Goal: Ask a question

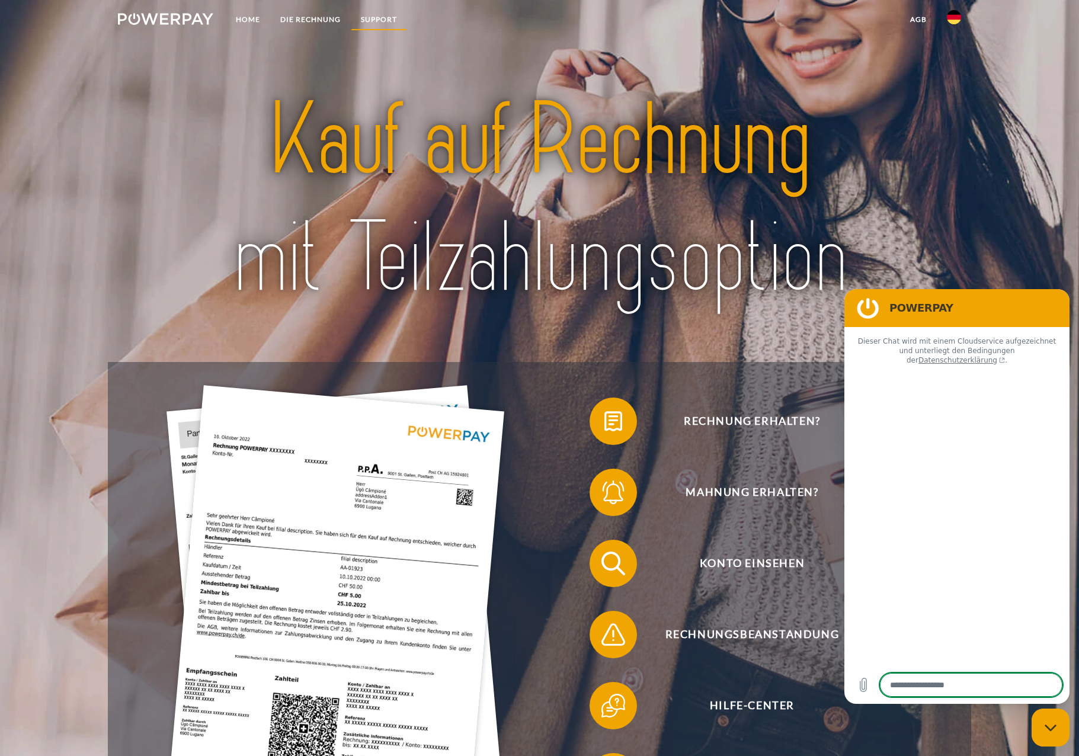
click at [381, 20] on link "SUPPORT" at bounding box center [379, 19] width 56 height 21
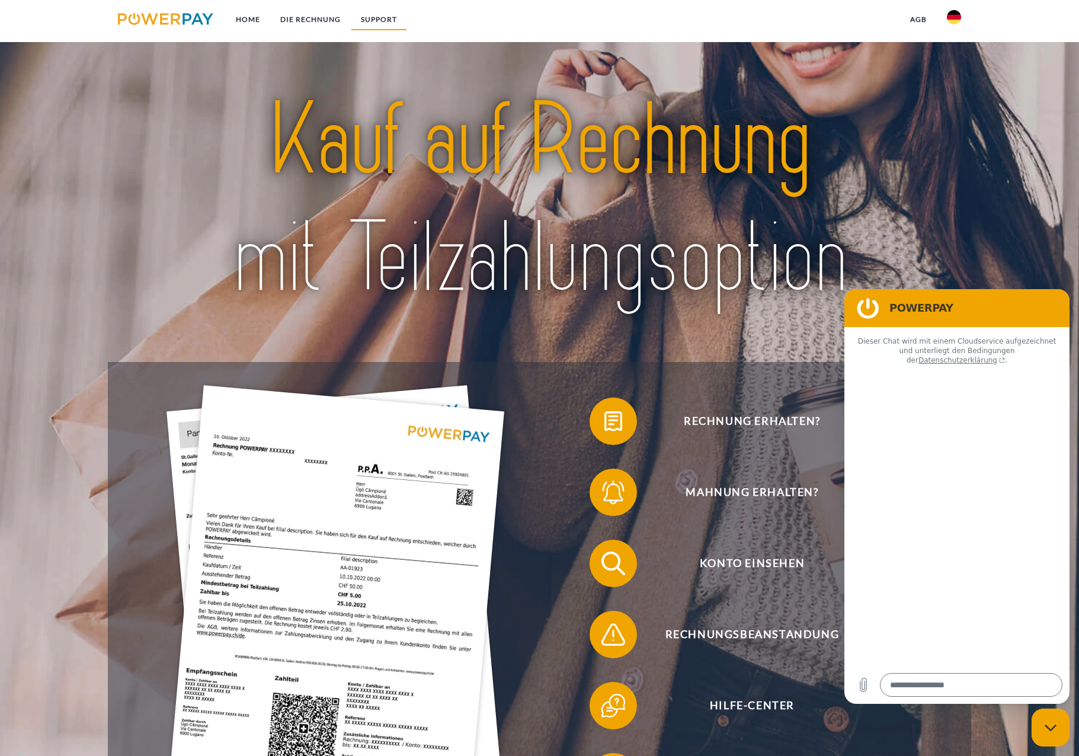
scroll to position [2145, 0]
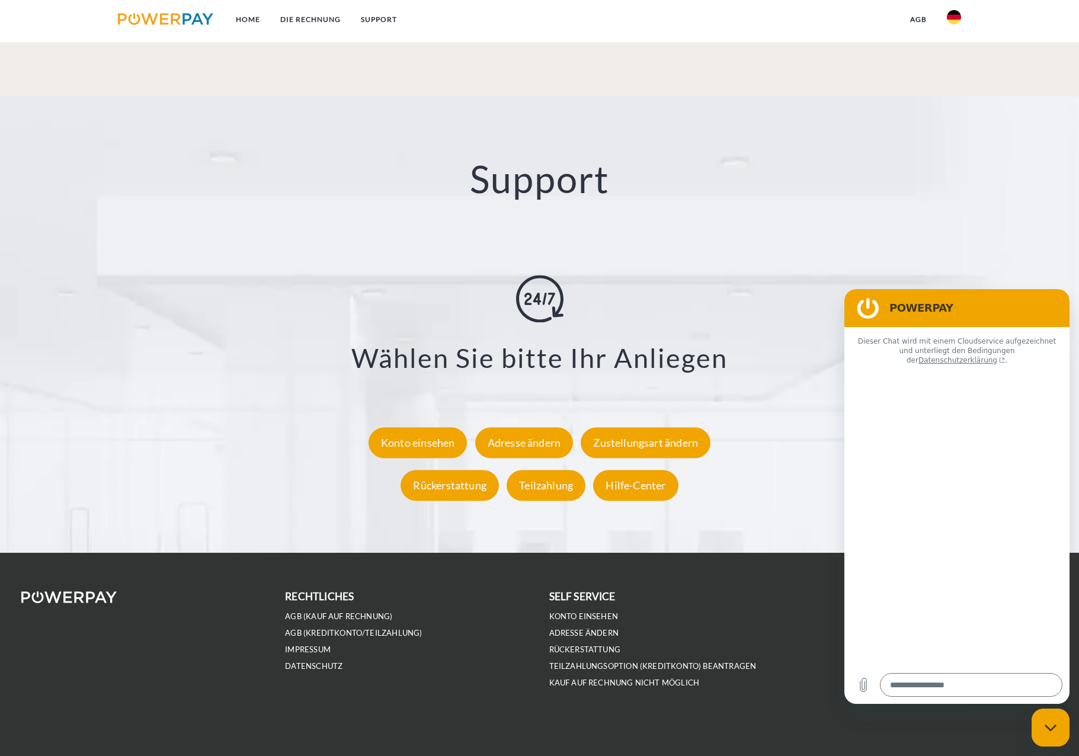
type textarea "*"
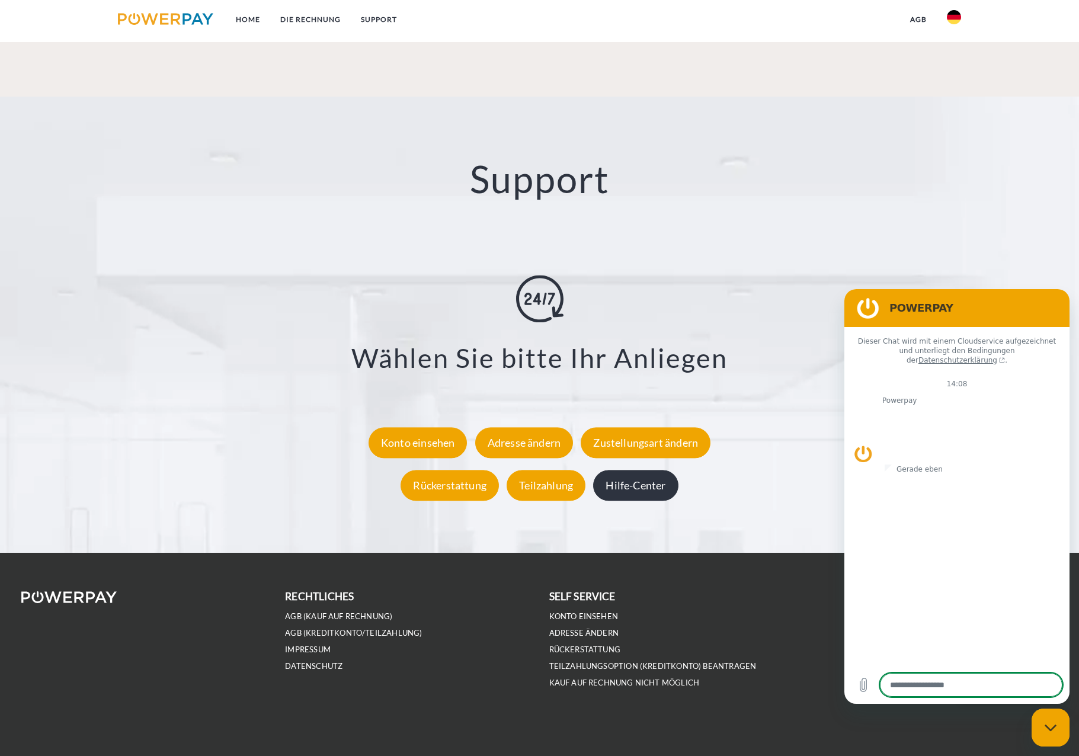
click at [649, 481] on div "Hilfe-Center" at bounding box center [635, 486] width 85 height 31
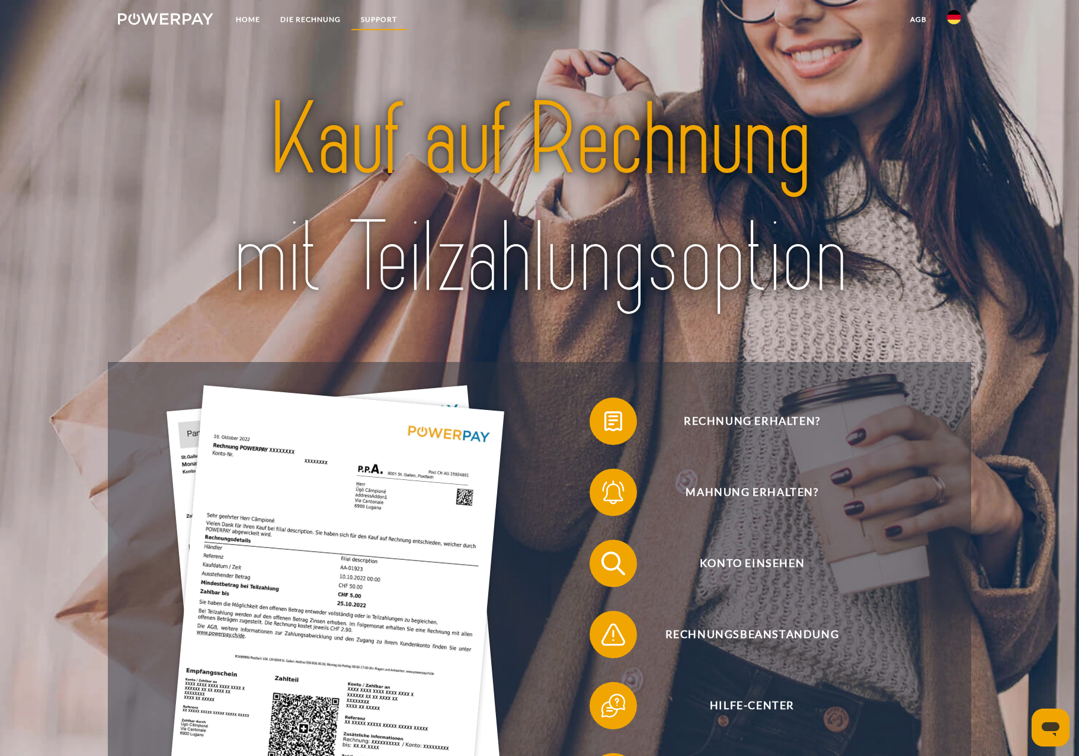
click at [384, 16] on link "SUPPORT" at bounding box center [379, 19] width 56 height 21
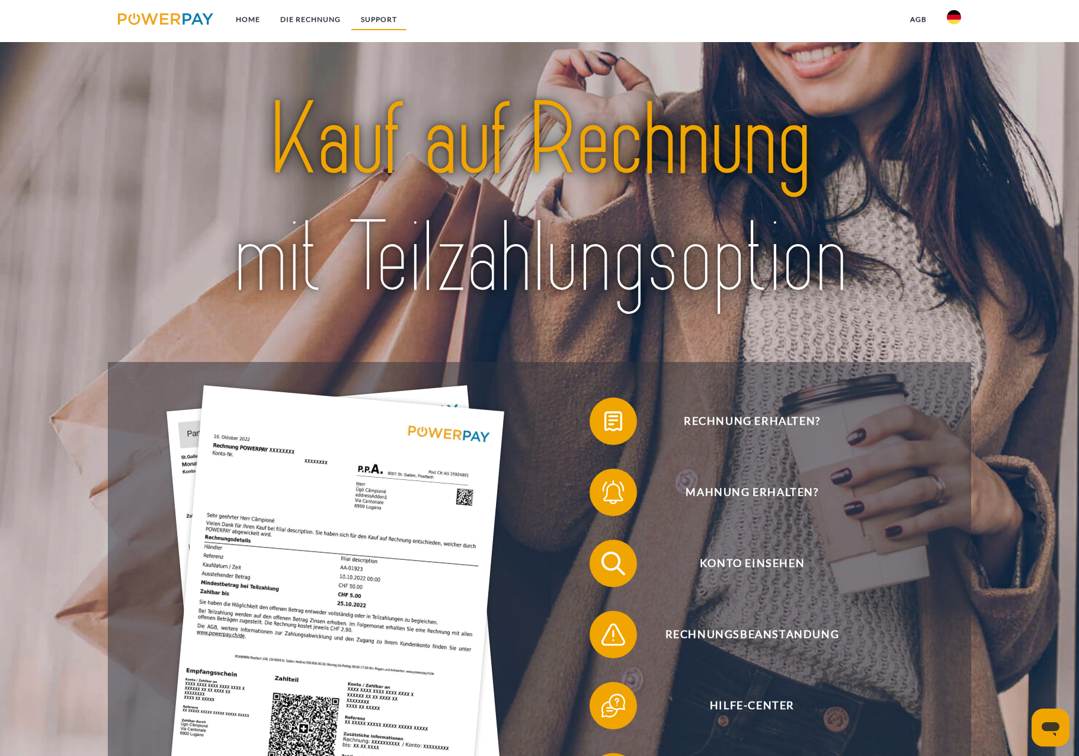
scroll to position [2145, 0]
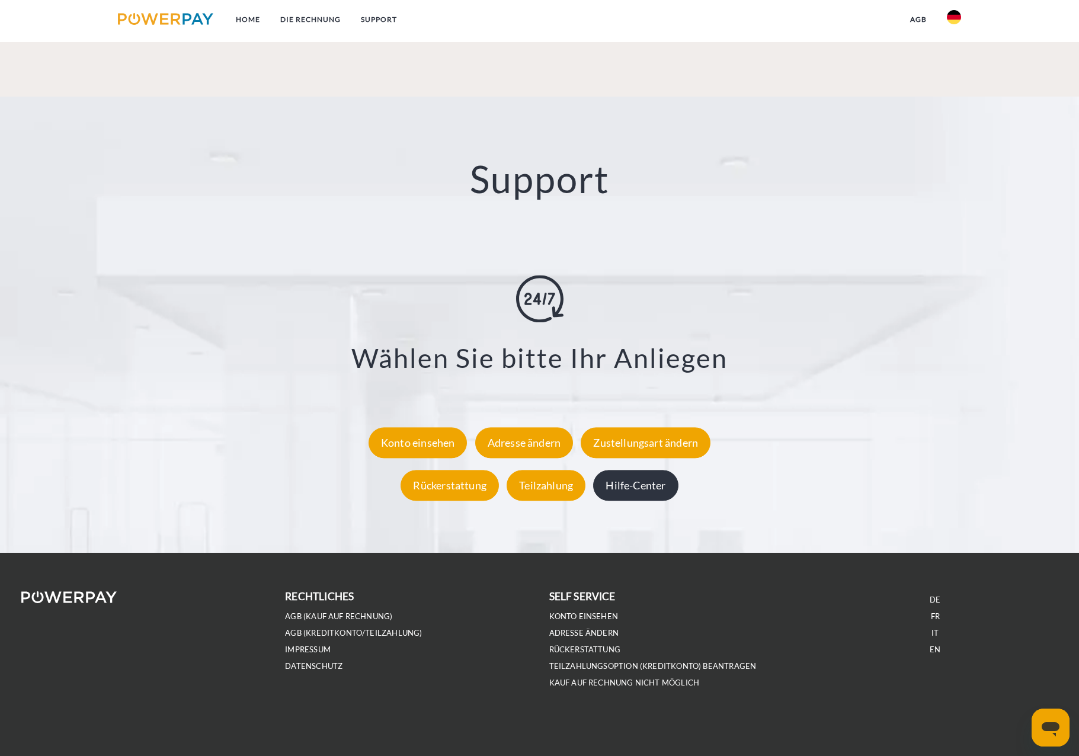
click at [669, 488] on div "Hilfe-Center" at bounding box center [635, 486] width 85 height 31
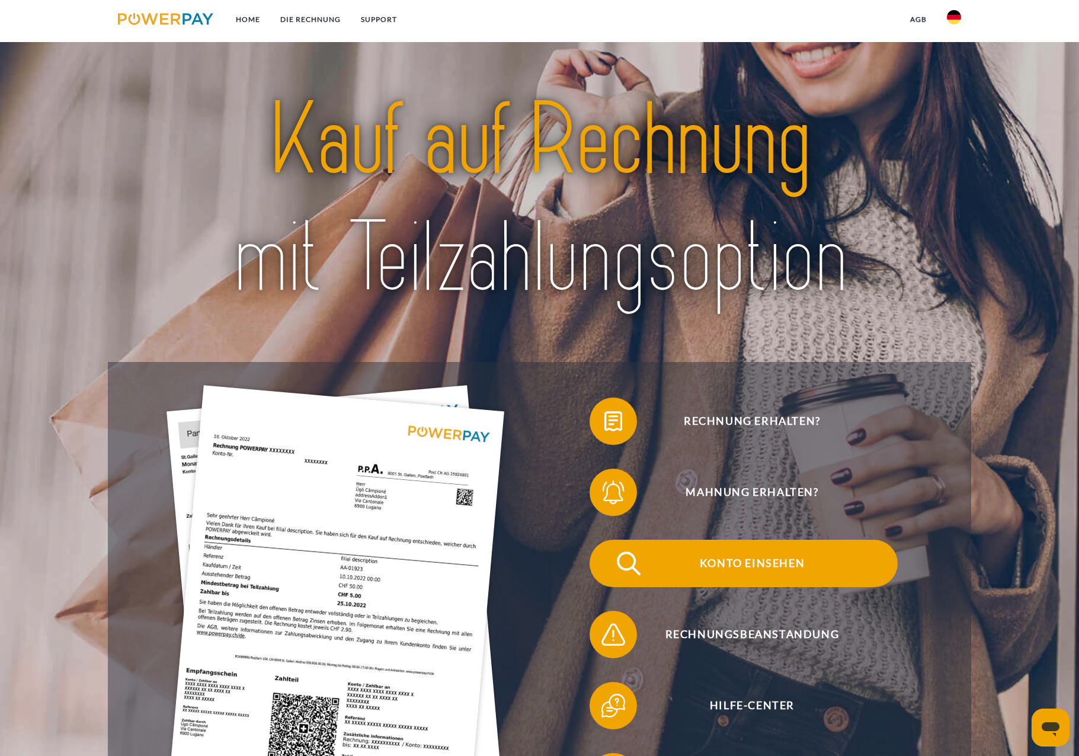
scroll to position [99, 0]
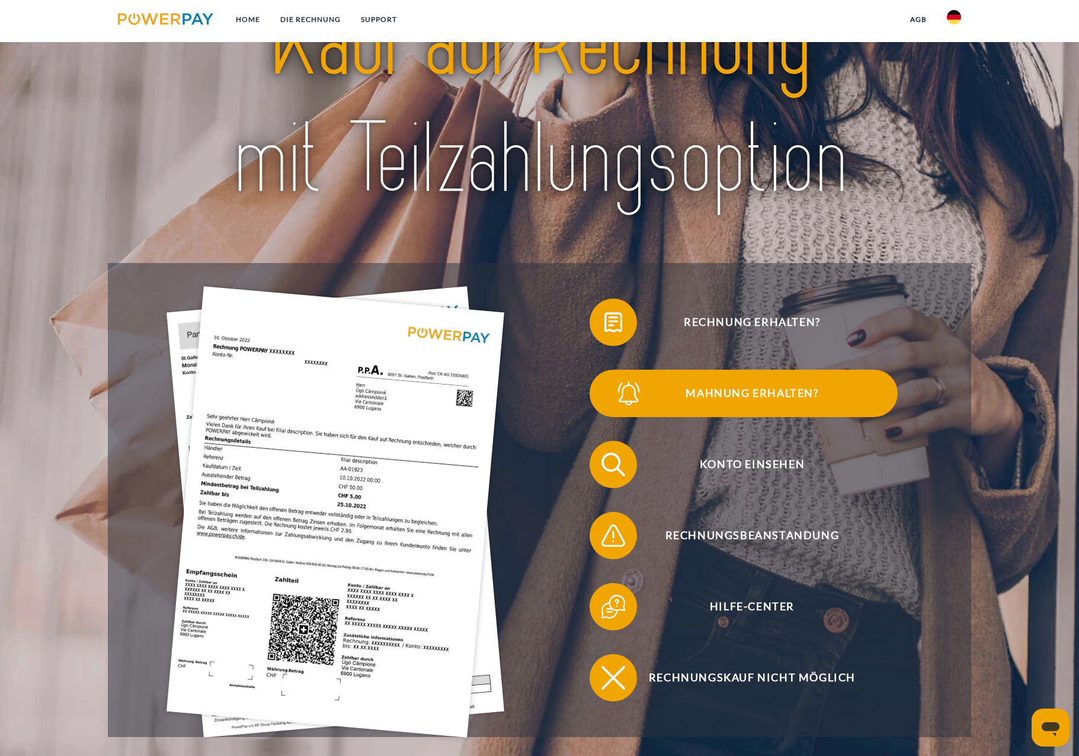
click at [741, 398] on span "Mahnung erhalten?" at bounding box center [752, 393] width 290 height 47
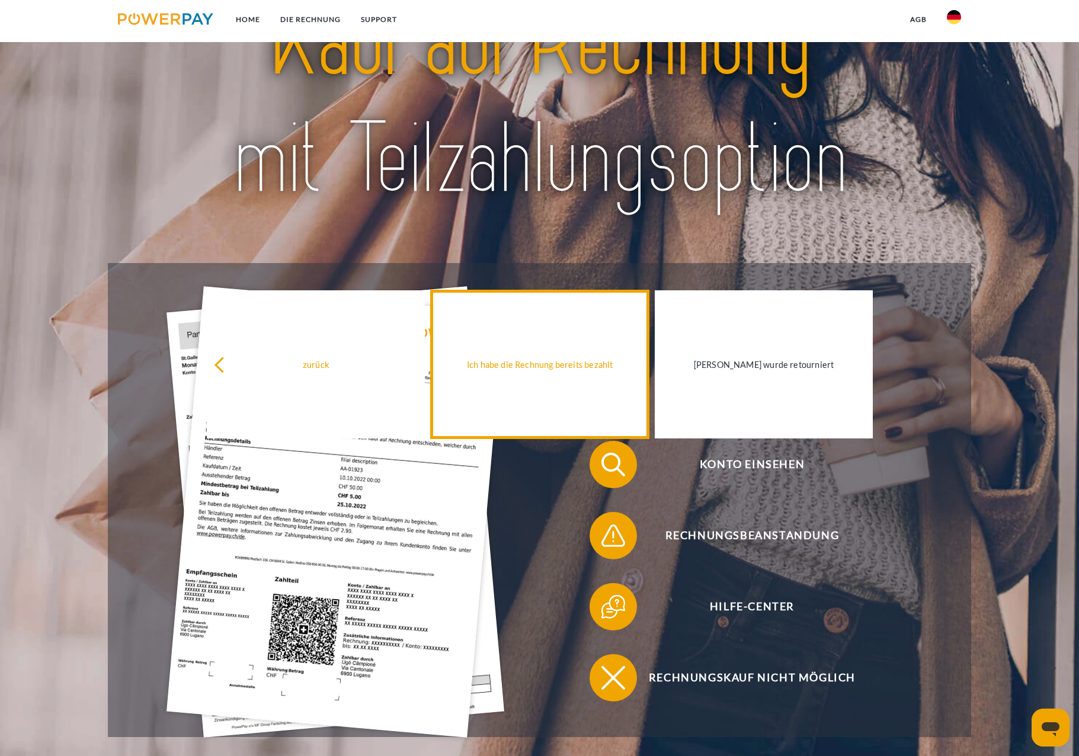
click at [600, 393] on link "Ich habe die Rechnung bereits bezahlt" at bounding box center [540, 364] width 218 height 148
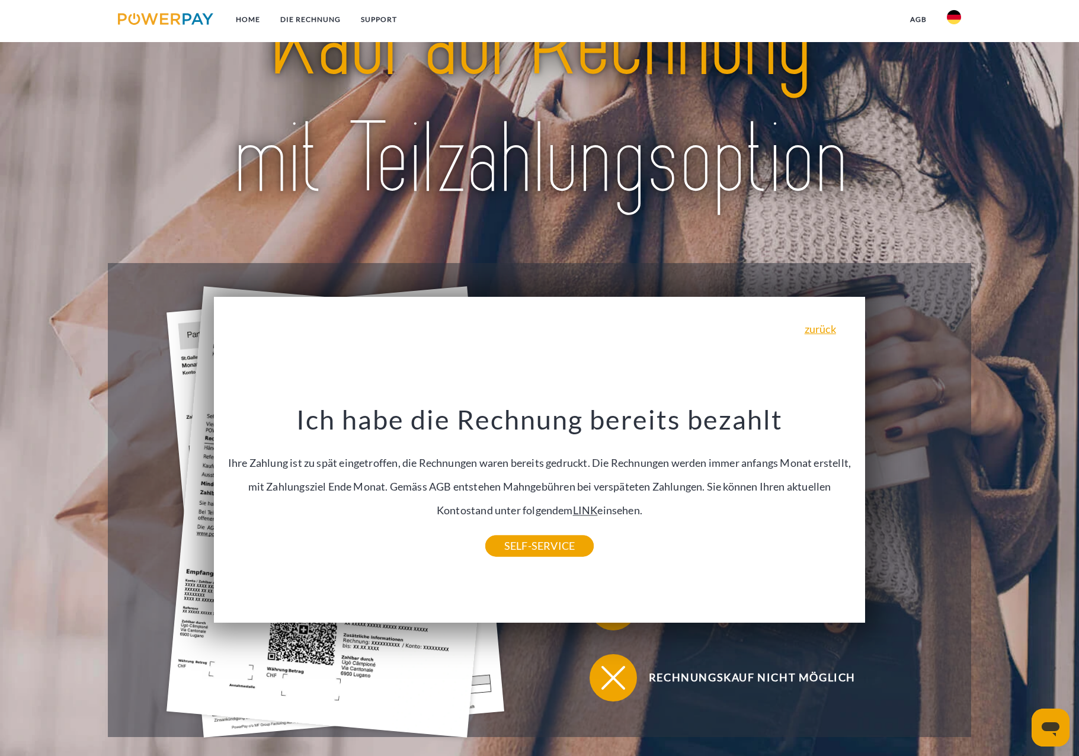
click at [580, 509] on link "LINK" at bounding box center [585, 510] width 25 height 13
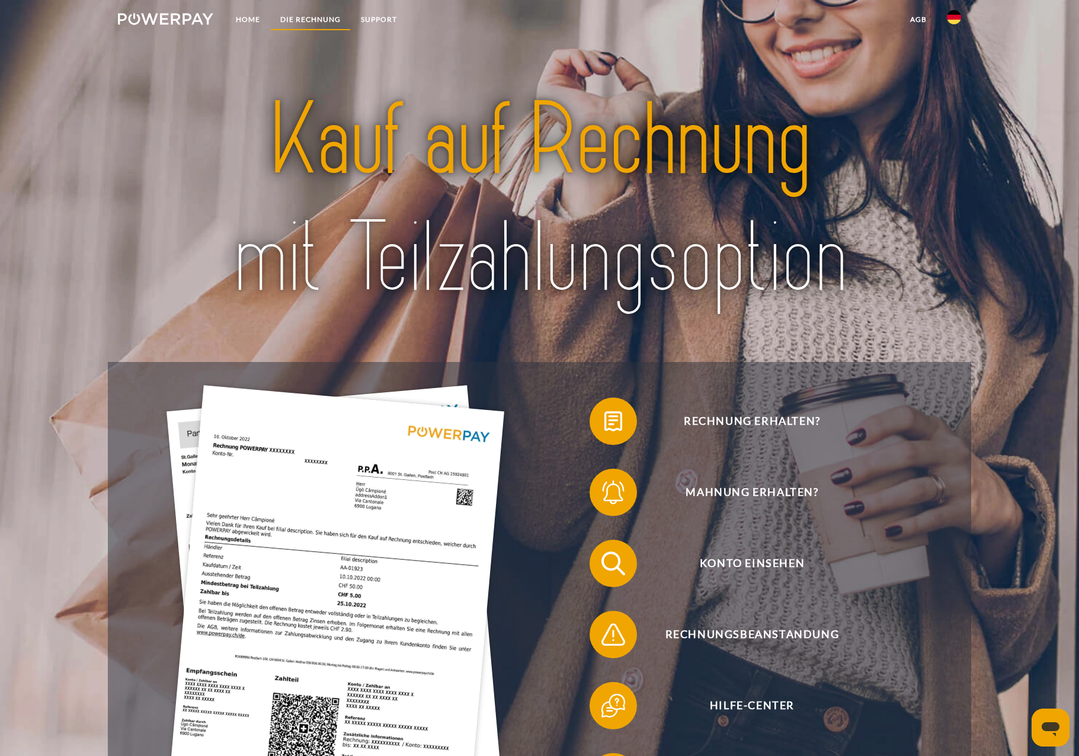
click at [338, 21] on link "DIE RECHNUNG" at bounding box center [310, 19] width 81 height 21
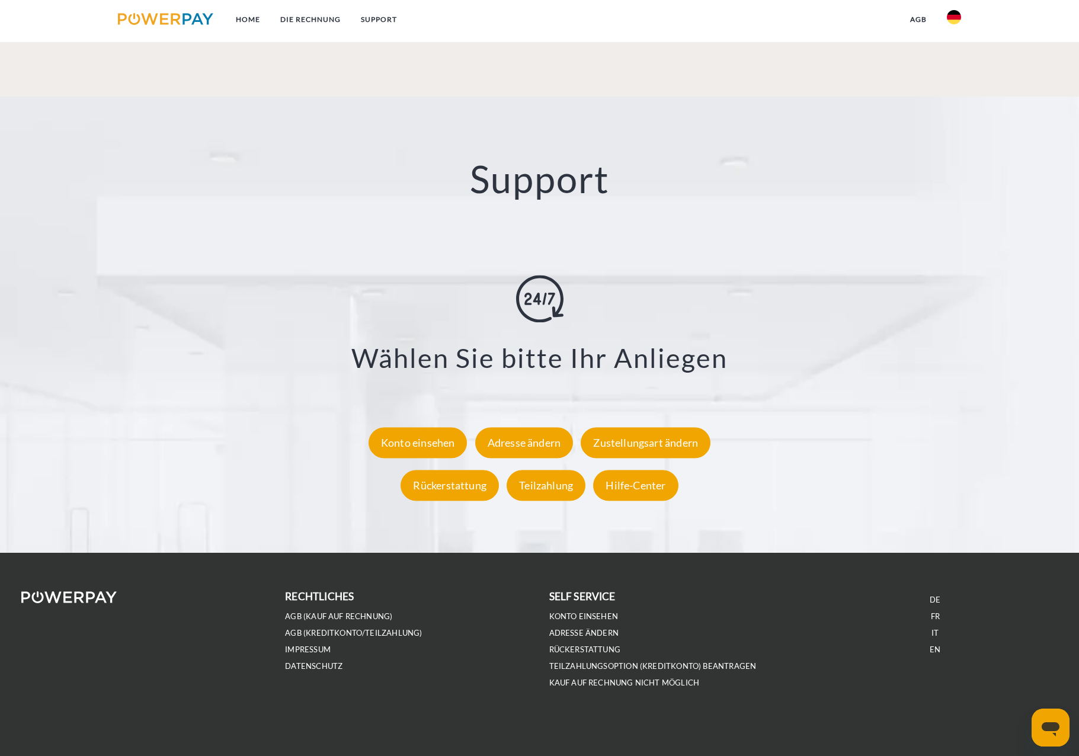
scroll to position [1849, 0]
